Goal: Information Seeking & Learning: Check status

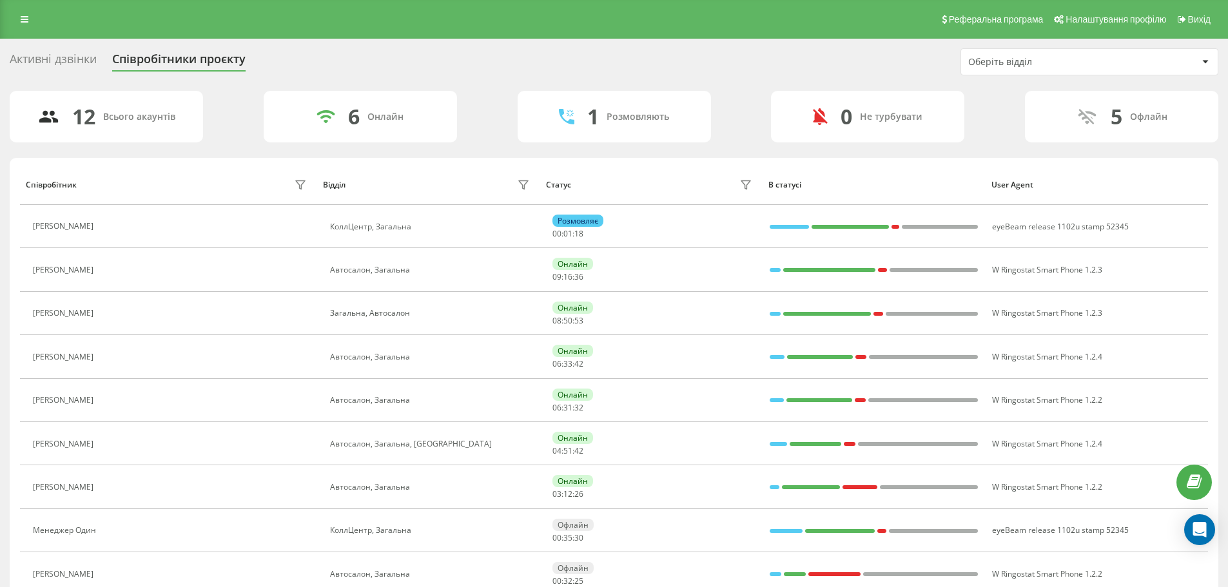
click at [28, 16] on link at bounding box center [24, 19] width 23 height 18
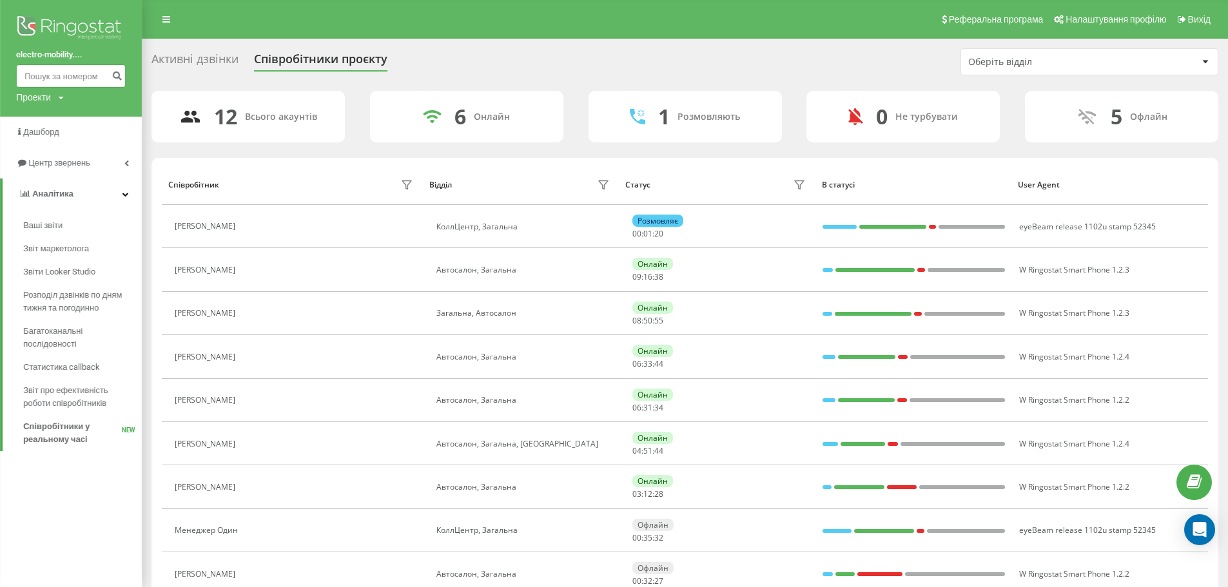
click at [73, 77] on input at bounding box center [71, 75] width 110 height 23
paste input "380954028988"
type input "380954028988"
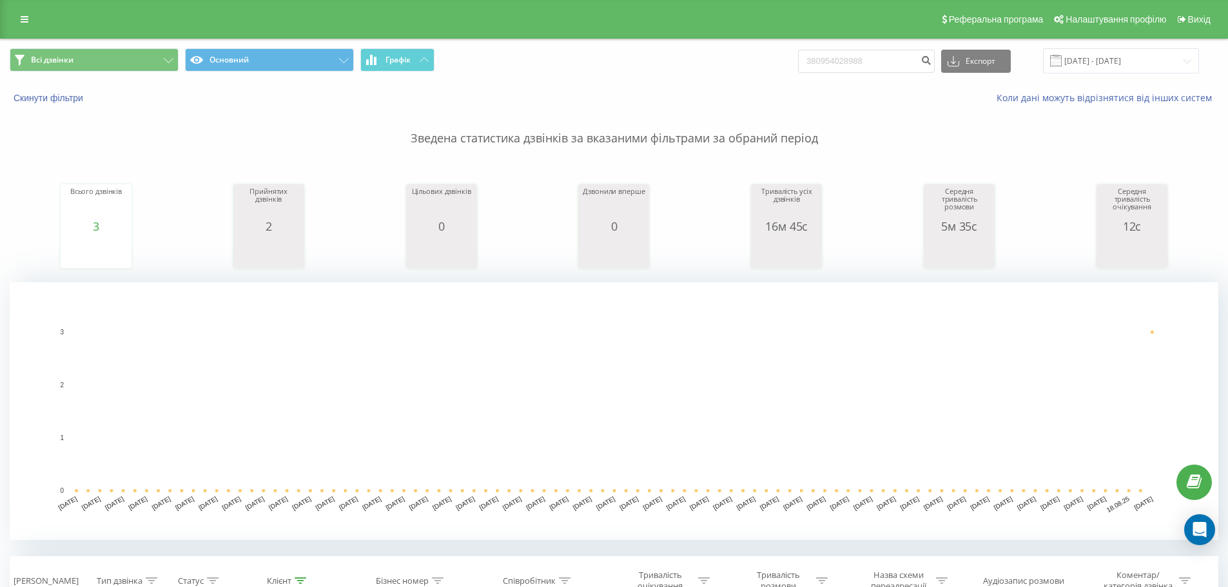
scroll to position [258, 0]
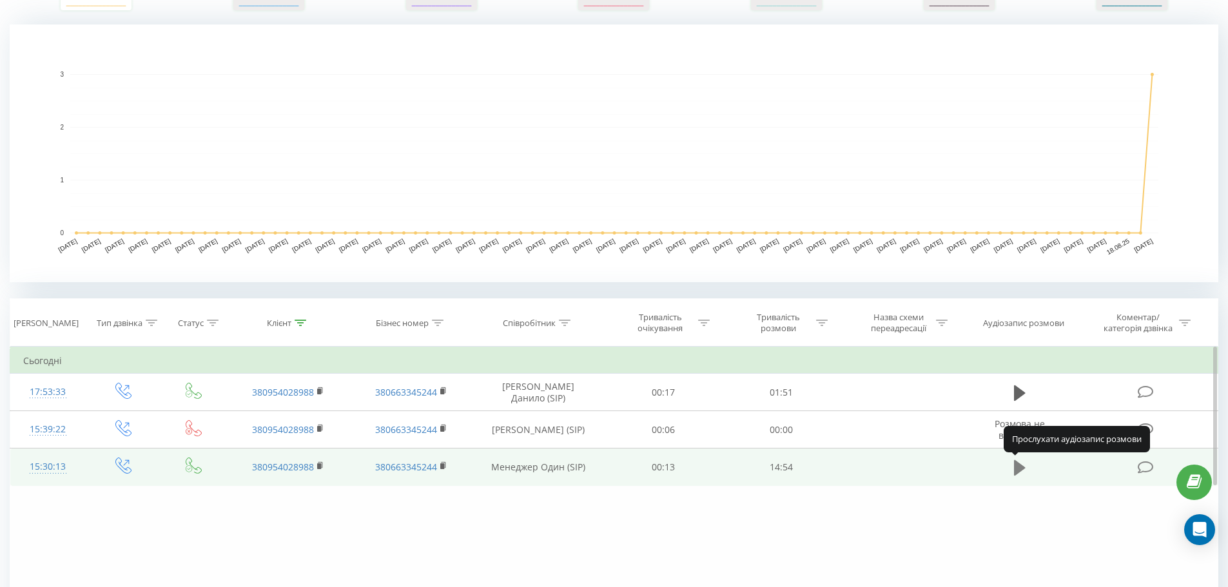
click at [1012, 471] on button at bounding box center [1019, 467] width 19 height 19
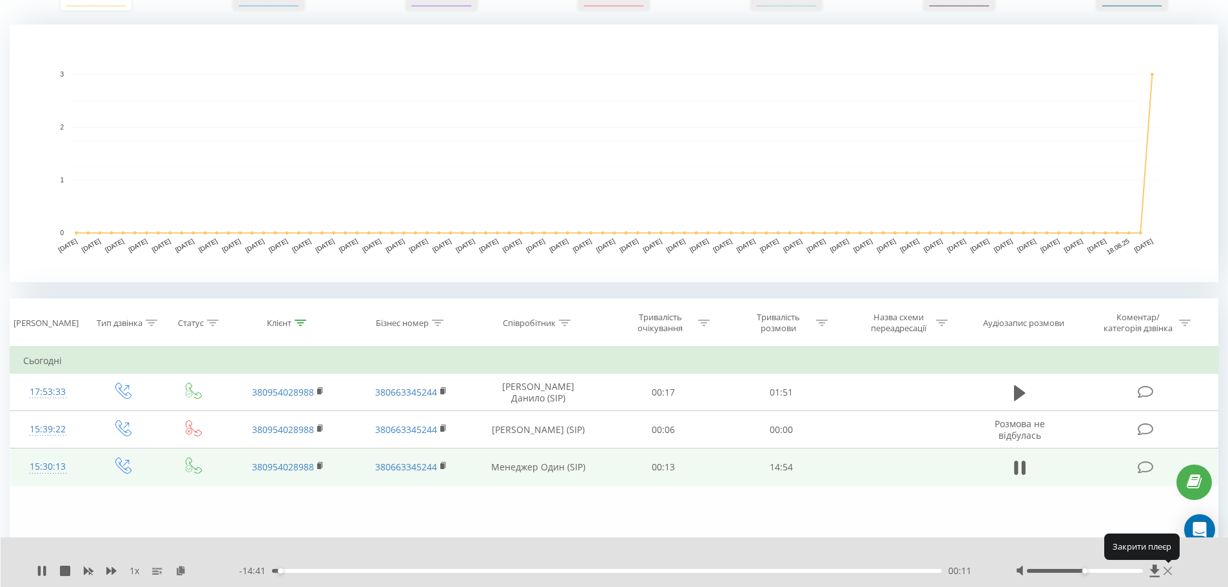
click at [1170, 570] on icon at bounding box center [1167, 571] width 8 height 10
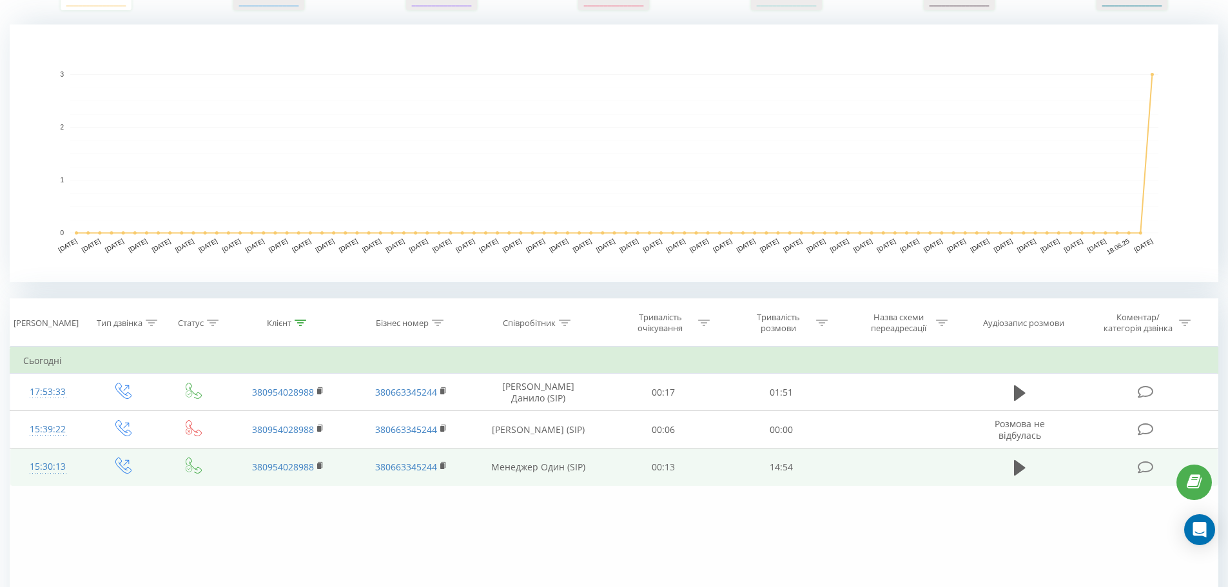
click at [1010, 536] on div "Фільтрувати за умовою Дорівнює Введіть значення Скасувати OK Фільтрувати за умо…" at bounding box center [614, 492] width 1208 height 290
click at [328, 515] on div "Фільтрувати за умовою Дорівнює Введіть значення Скасувати OK Фільтрувати за умо…" at bounding box center [614, 492] width 1208 height 290
